Goal: Transaction & Acquisition: Purchase product/service

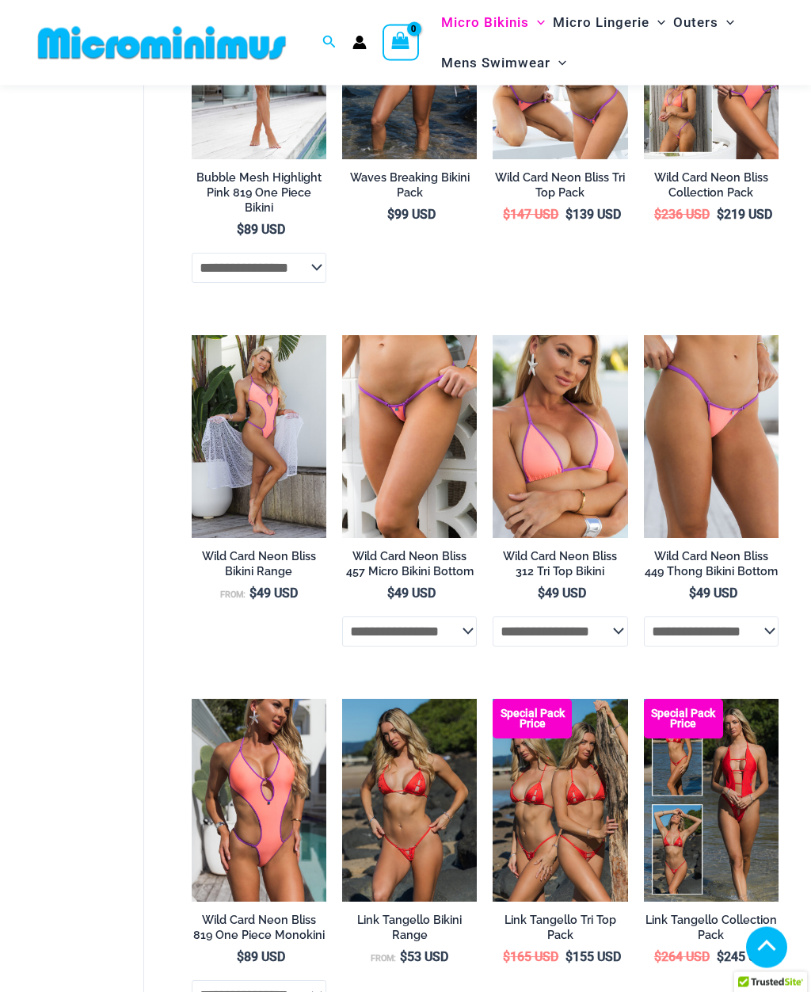
scroll to position [2628, 0]
click at [342, 335] on img at bounding box center [342, 335] width 0 height 0
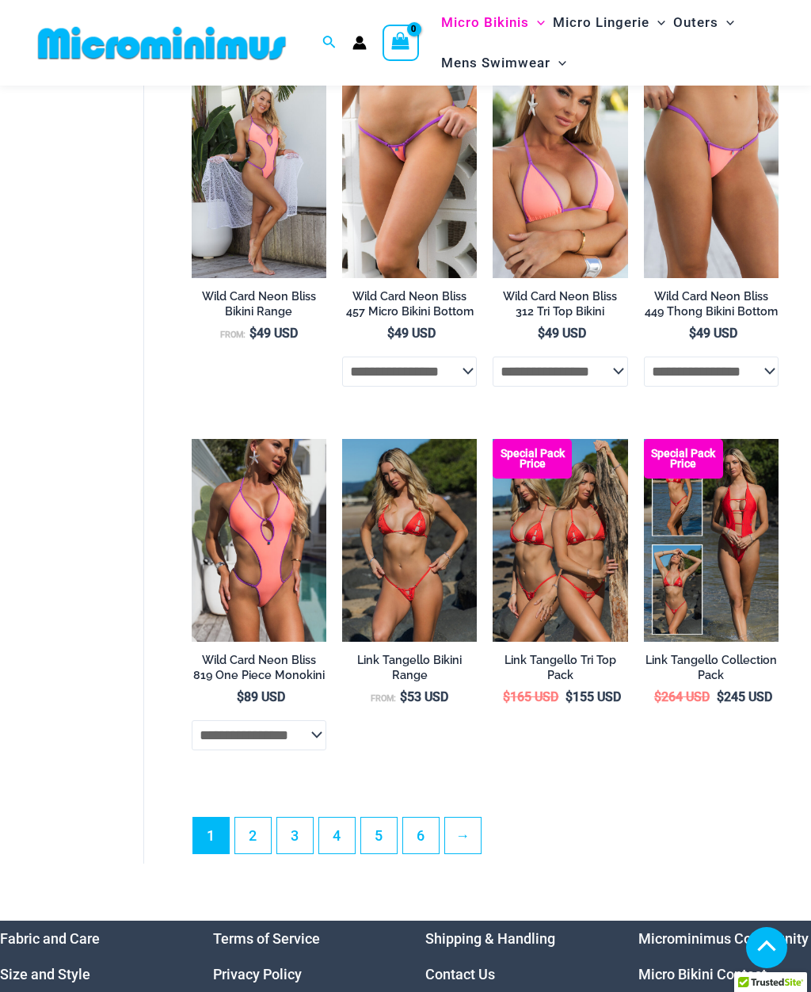
scroll to position [2897, 0]
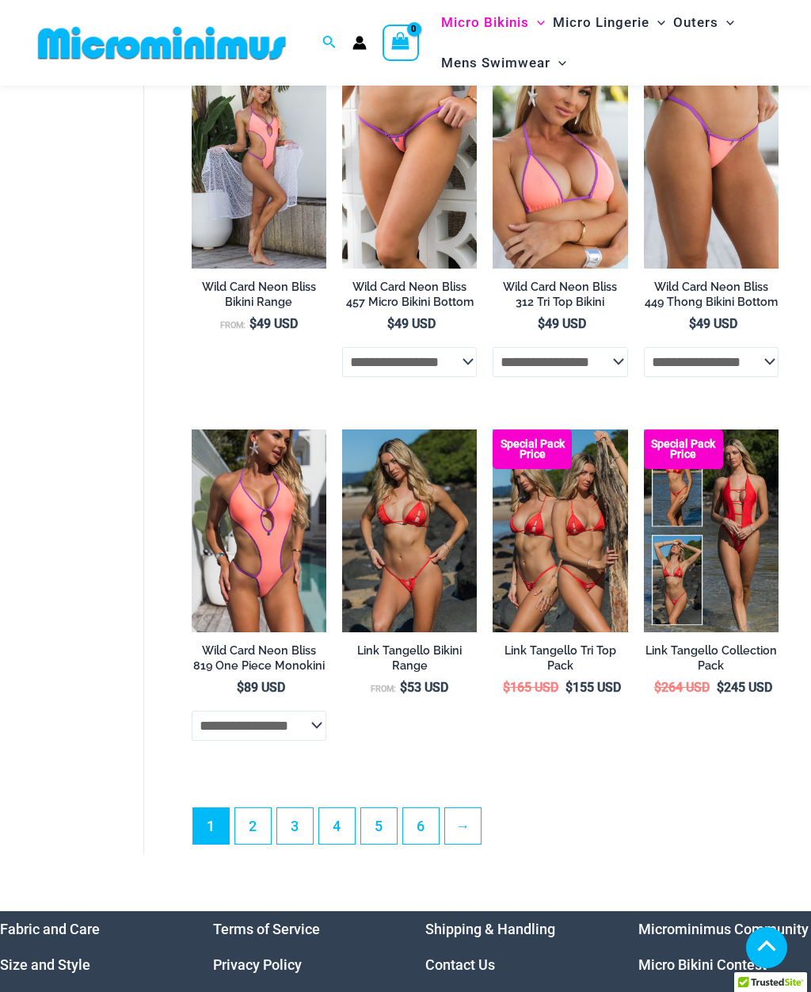
click at [474, 808] on link "→" at bounding box center [463, 826] width 36 height 36
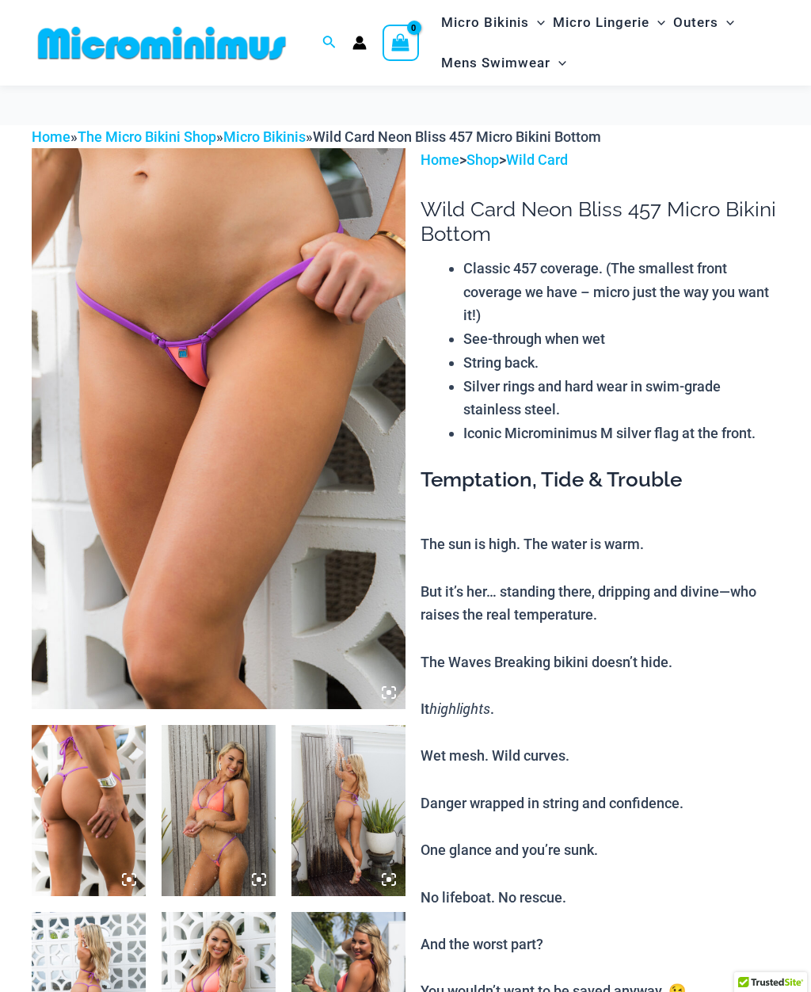
scroll to position [139, 0]
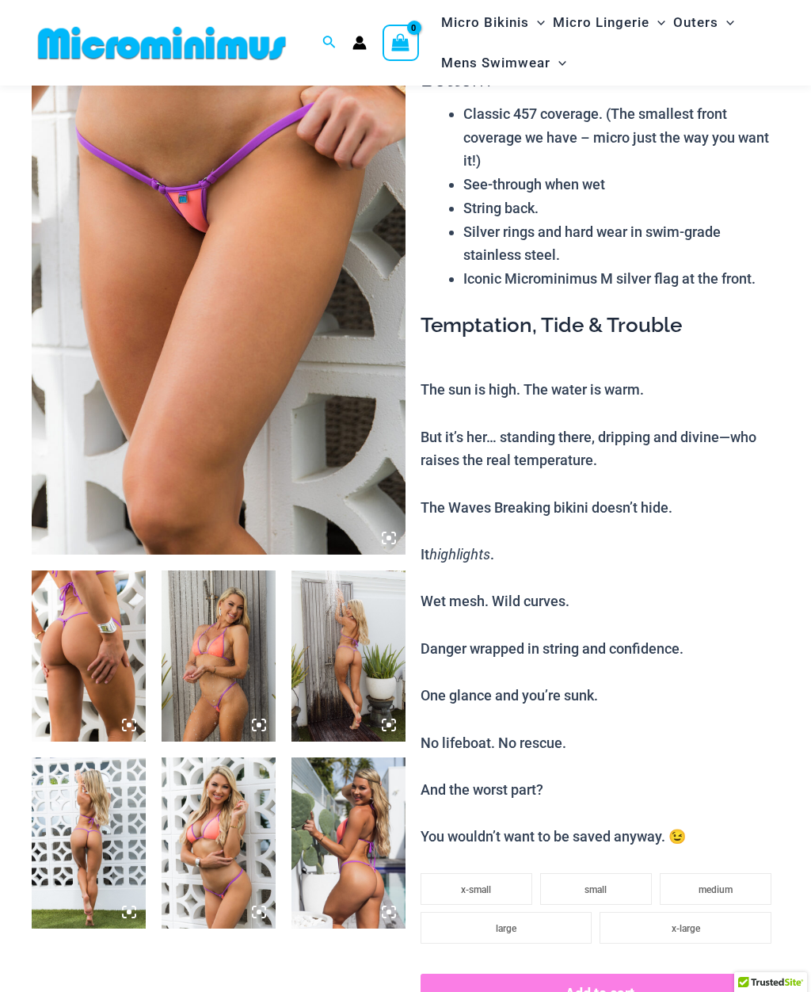
click at [368, 489] on img at bounding box center [219, 274] width 374 height 561
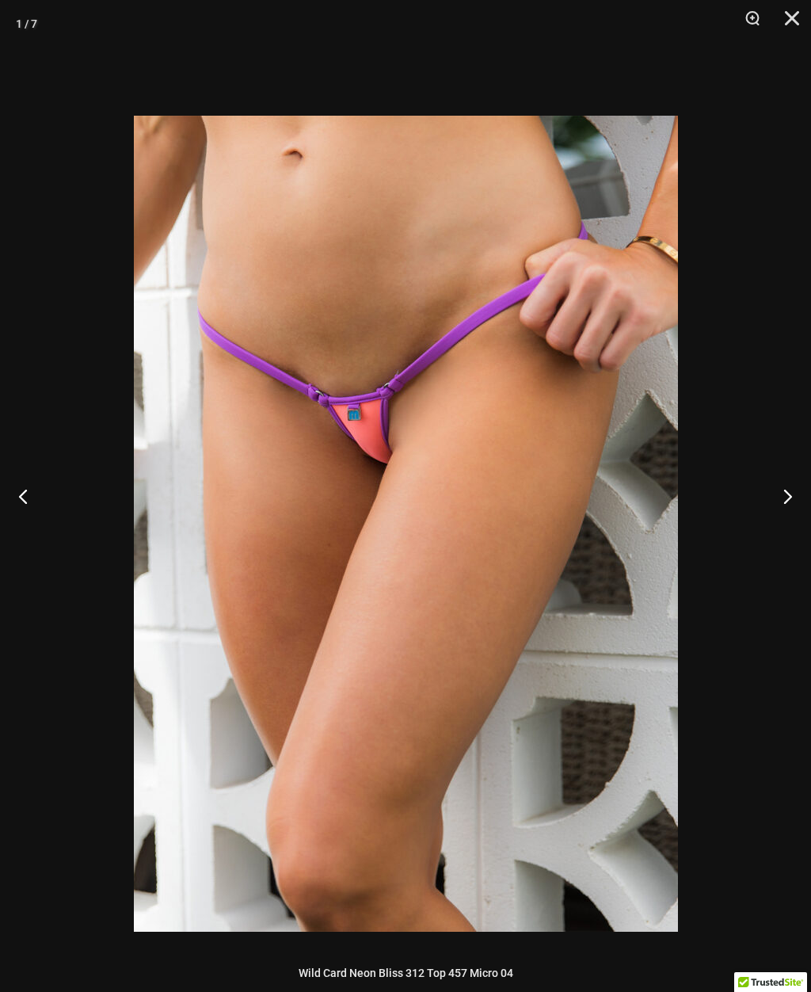
click at [795, 25] on button "Close" at bounding box center [787, 24] width 40 height 48
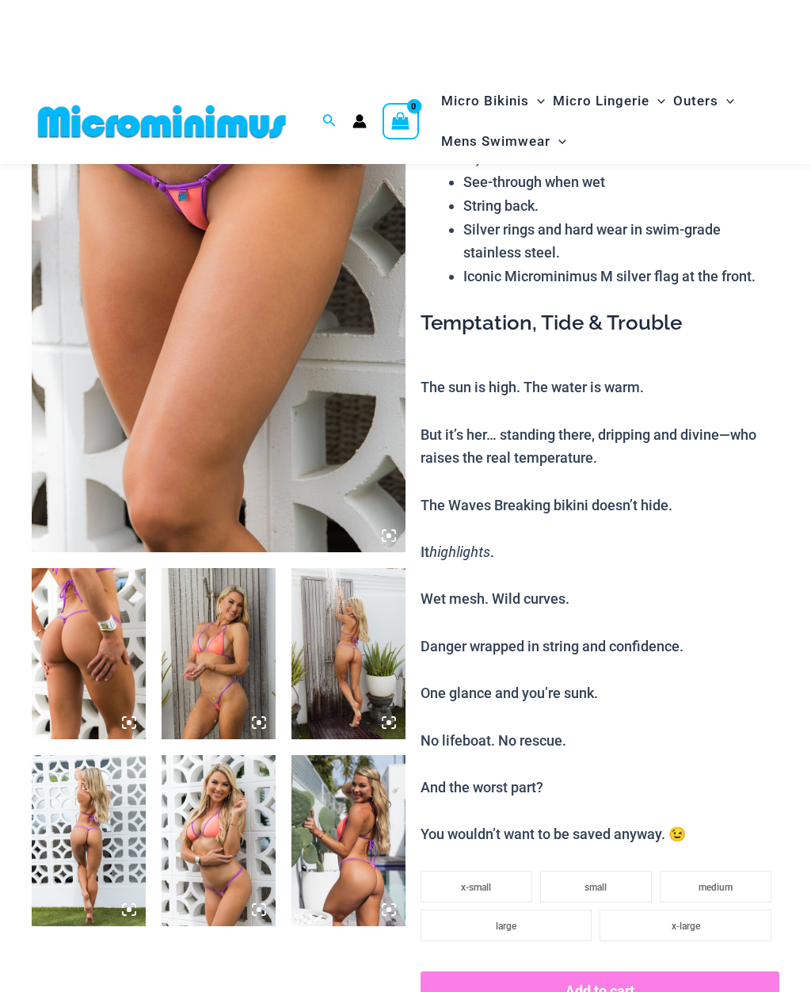
scroll to position [0, 0]
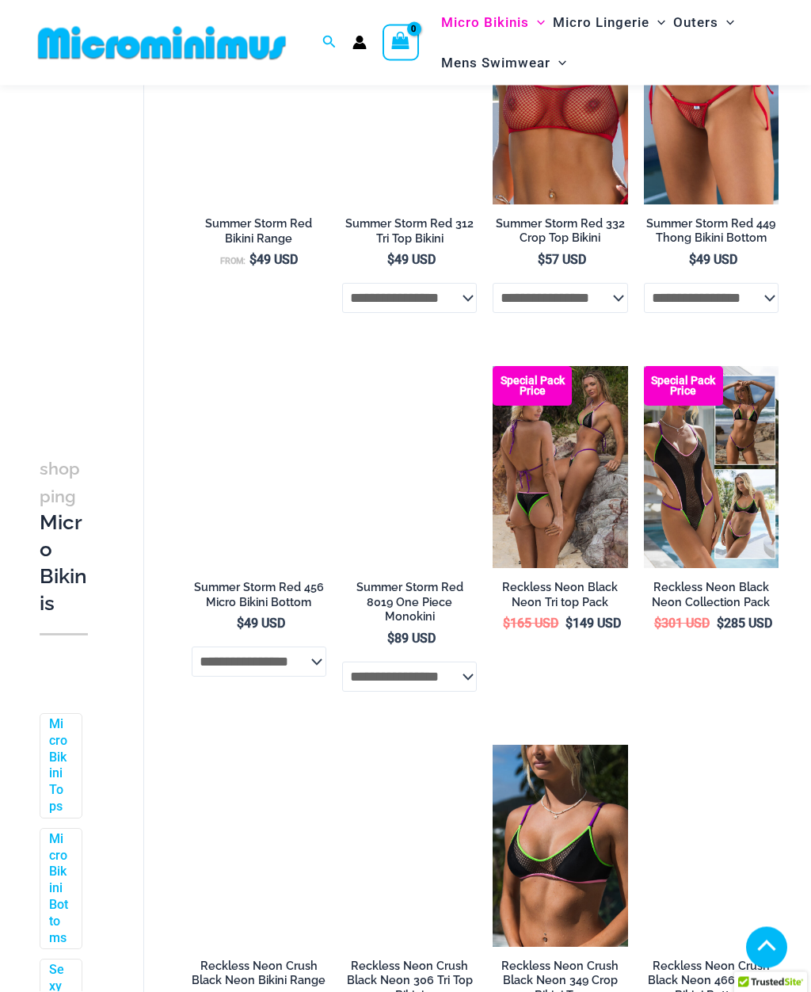
scroll to position [1330, 0]
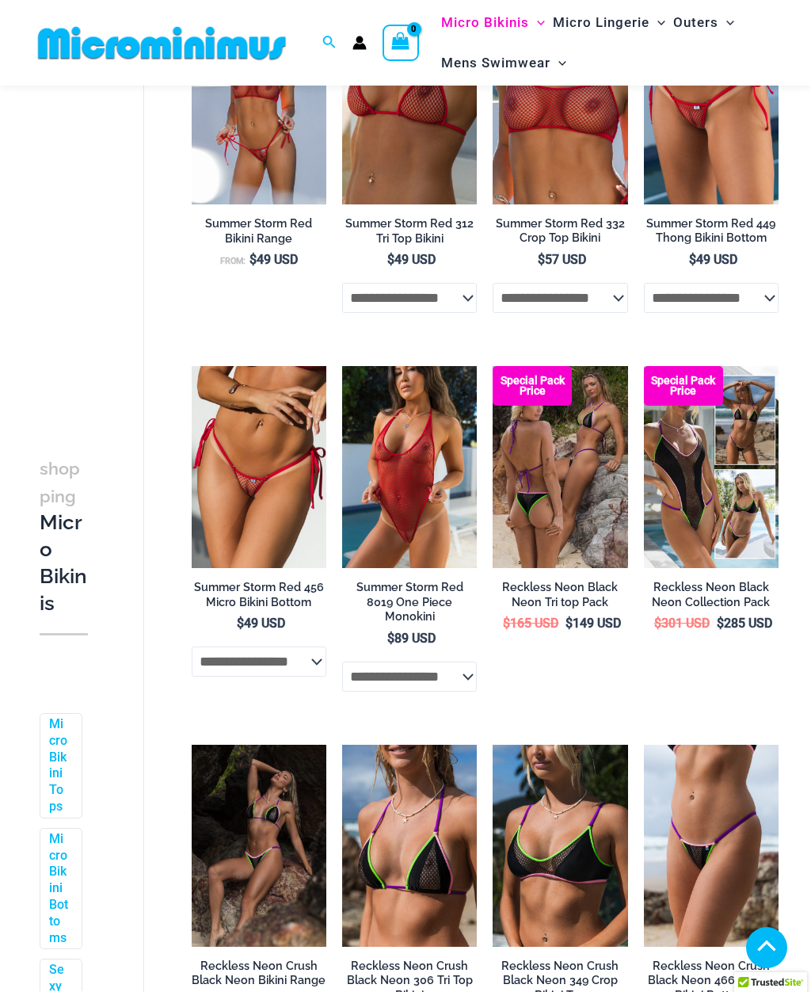
click at [192, 366] on img at bounding box center [192, 366] width 0 height 0
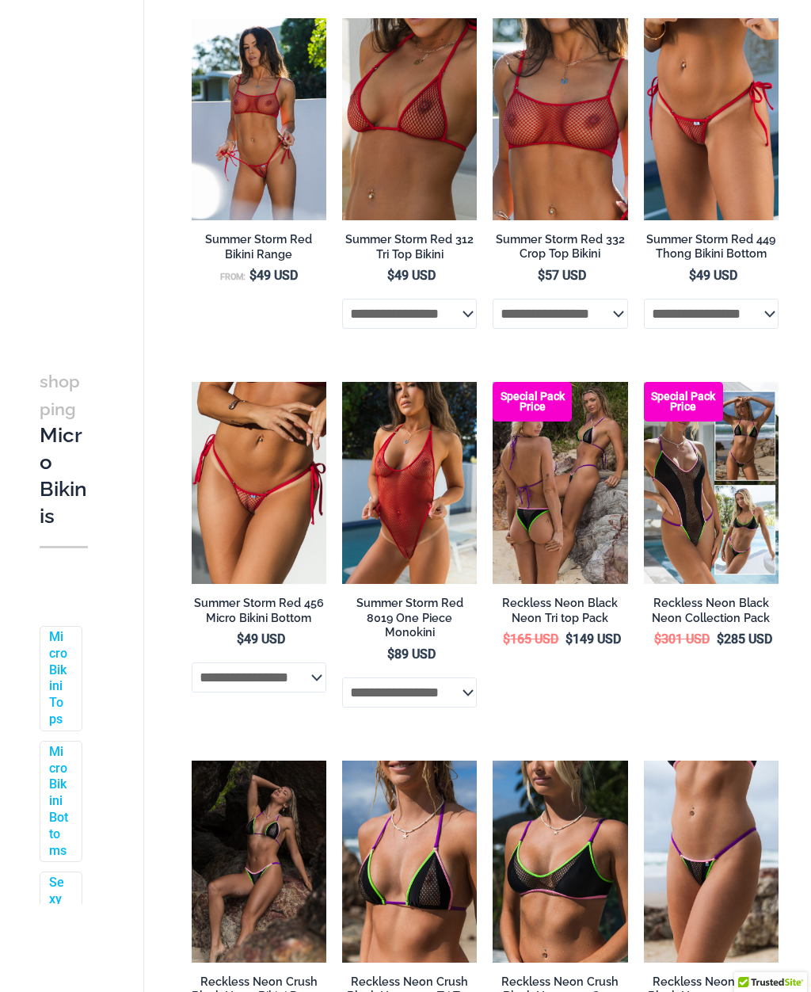
scroll to position [1384, 0]
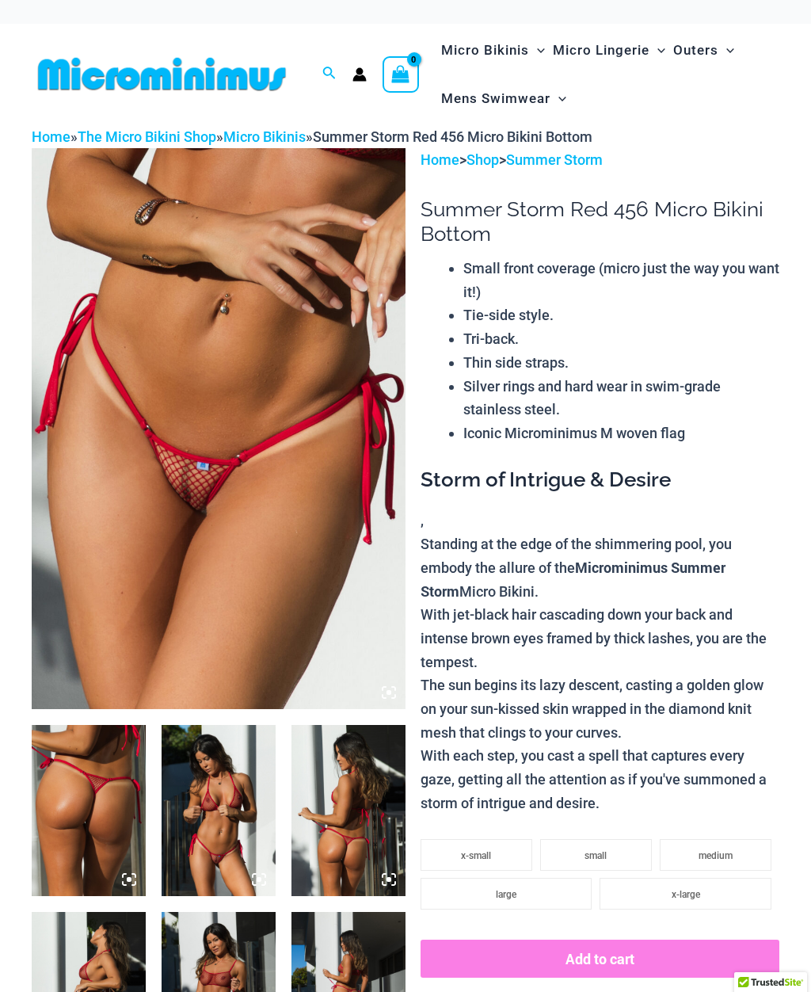
click at [288, 537] on img at bounding box center [219, 428] width 374 height 561
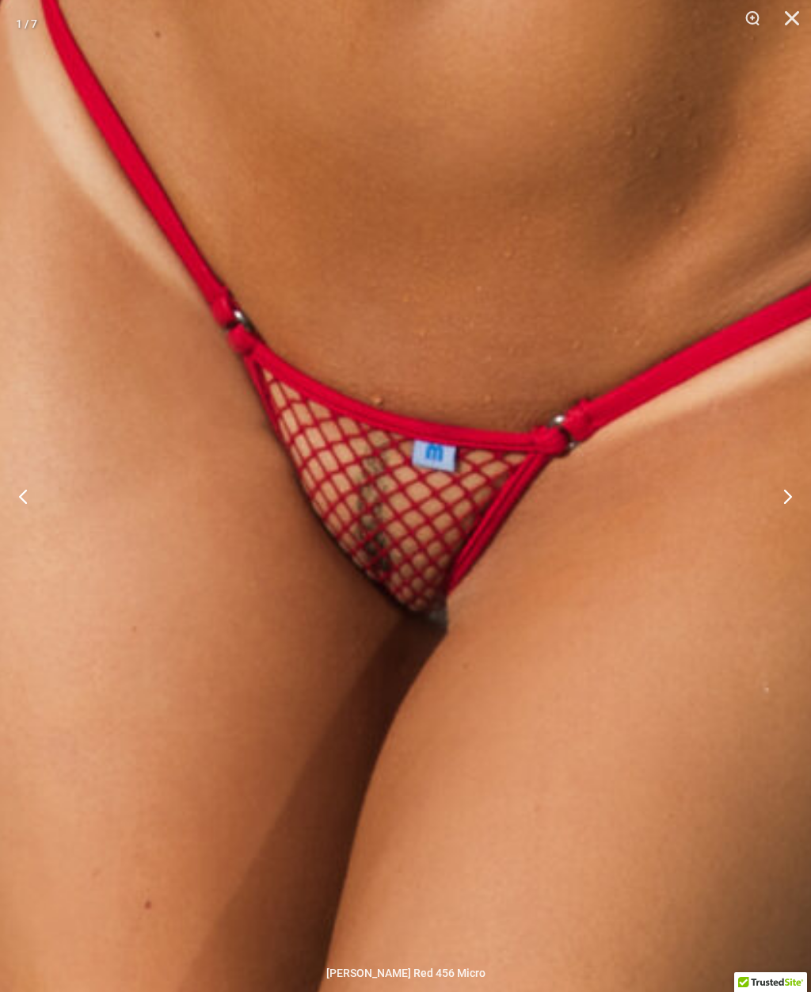
click at [559, 586] on img at bounding box center [490, 323] width 1326 height 1988
